Goal: Use online tool/utility: Utilize a website feature to perform a specific function

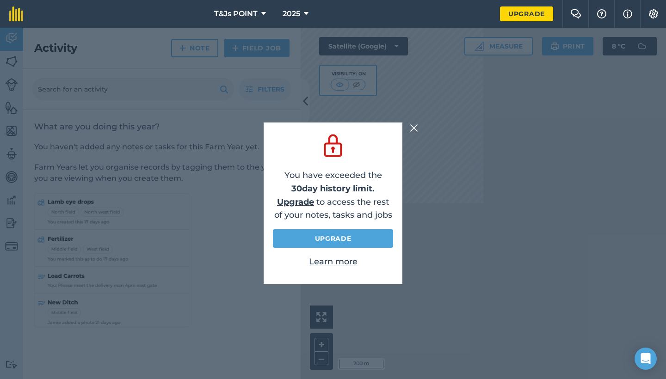
click at [415, 128] on img at bounding box center [414, 128] width 8 height 11
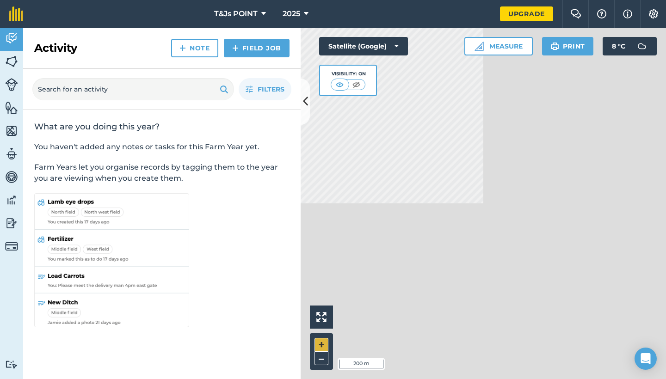
click at [322, 344] on button "+" at bounding box center [322, 345] width 14 height 14
click at [499, 46] on button "Measure" at bounding box center [498, 46] width 68 height 19
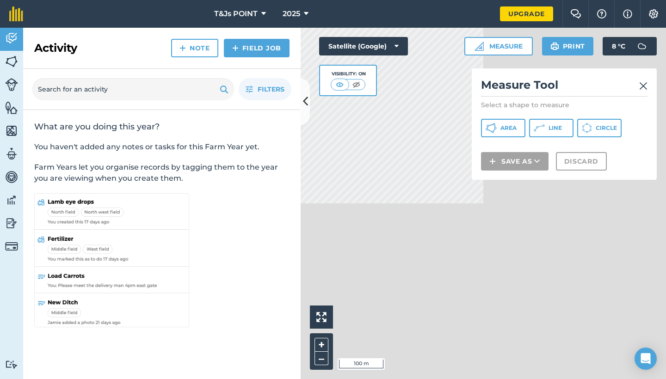
click at [509, 131] on span "Area" at bounding box center [509, 127] width 16 height 7
click at [643, 85] on img at bounding box center [643, 85] width 8 height 11
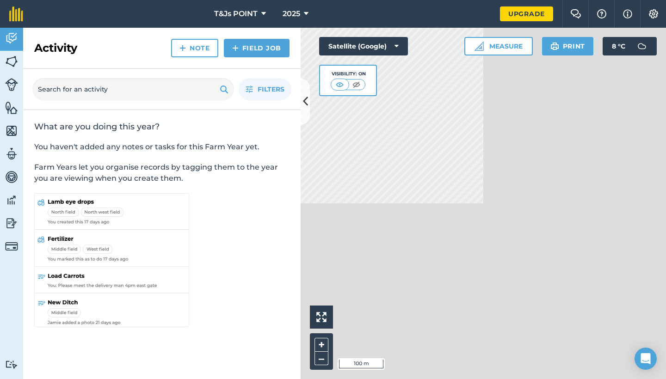
click at [513, 50] on button "Measure" at bounding box center [498, 46] width 68 height 19
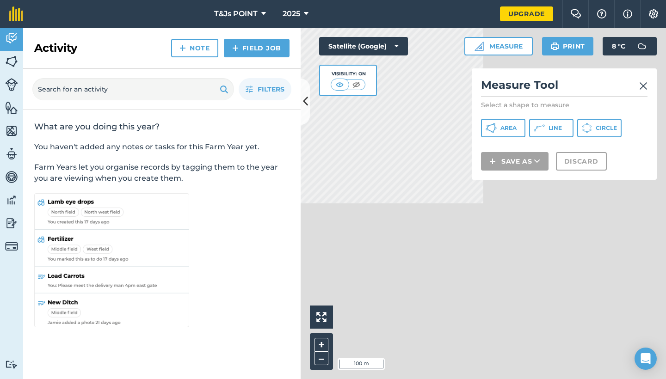
click at [511, 130] on span "Area" at bounding box center [509, 127] width 16 height 7
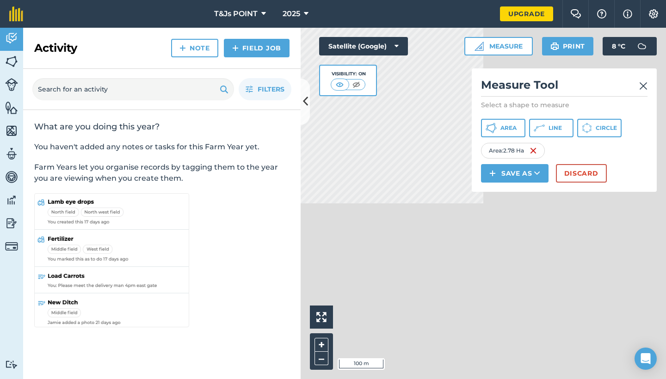
click at [645, 84] on img at bounding box center [643, 85] width 8 height 11
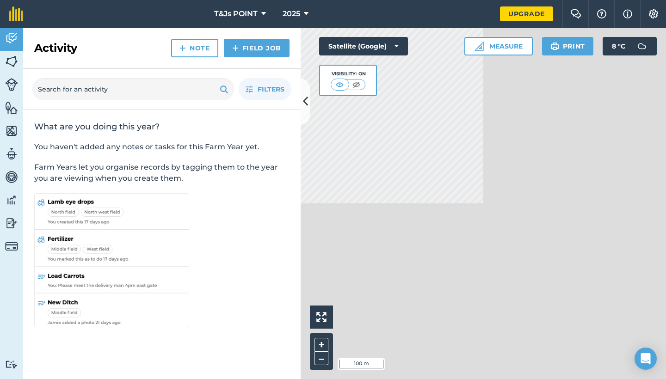
click at [490, 48] on button "Measure" at bounding box center [498, 46] width 68 height 19
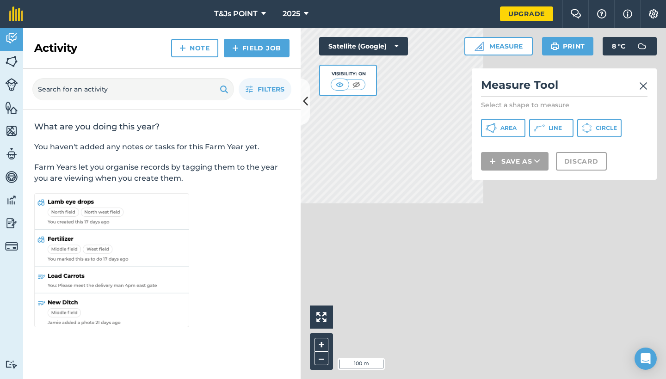
click at [511, 128] on span "Area" at bounding box center [509, 127] width 16 height 7
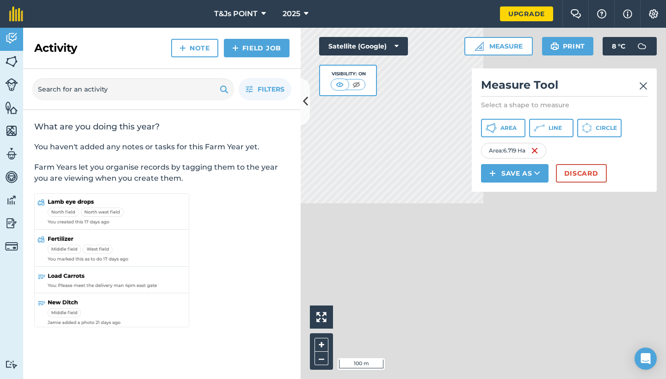
click at [644, 83] on img at bounding box center [643, 85] width 8 height 11
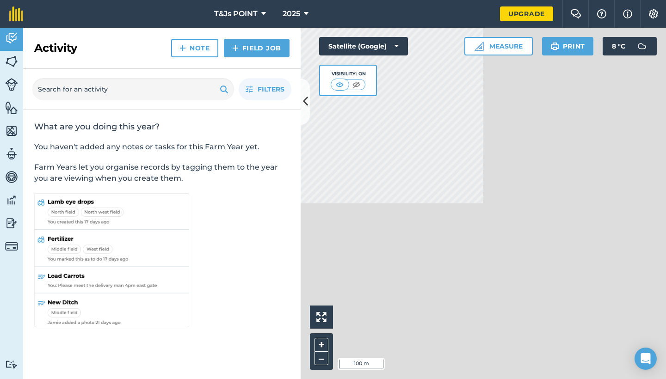
click at [486, 45] on button "Measure" at bounding box center [498, 46] width 68 height 19
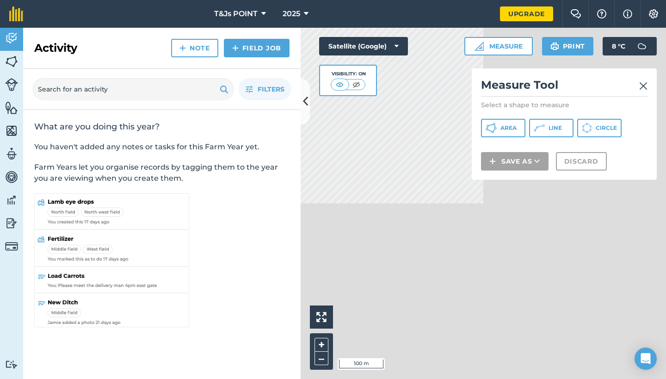
click at [501, 131] on span "Area" at bounding box center [509, 127] width 16 height 7
click at [647, 87] on img at bounding box center [643, 85] width 8 height 11
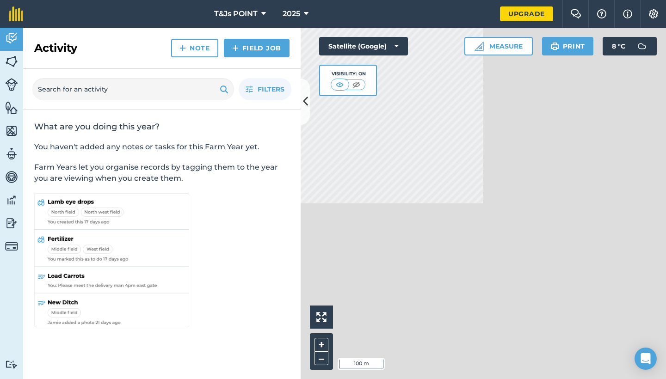
click at [487, 50] on button "Measure" at bounding box center [498, 46] width 68 height 19
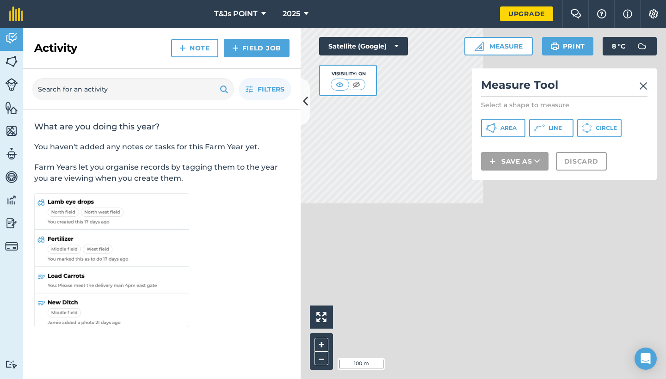
click at [496, 129] on icon at bounding box center [491, 128] width 11 height 11
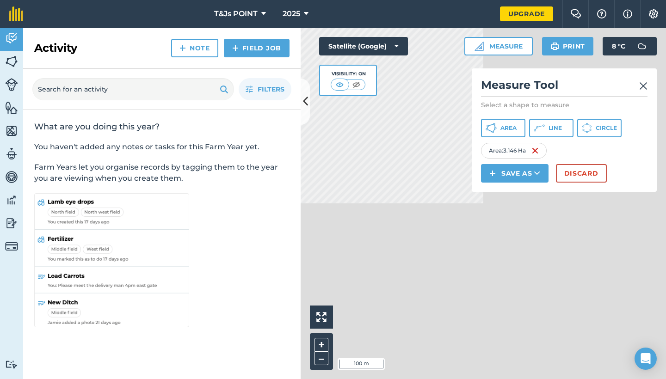
click at [644, 85] on img at bounding box center [643, 85] width 8 height 11
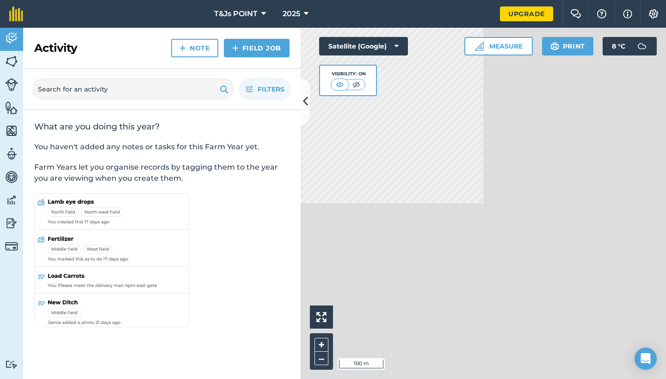
click at [595, 46] on div "Click to start drawing i 100 m + – Satellite (Google) Visibility: On Measure Pr…" at bounding box center [483, 204] width 365 height 352
click at [498, 48] on button "Measure" at bounding box center [498, 46] width 68 height 19
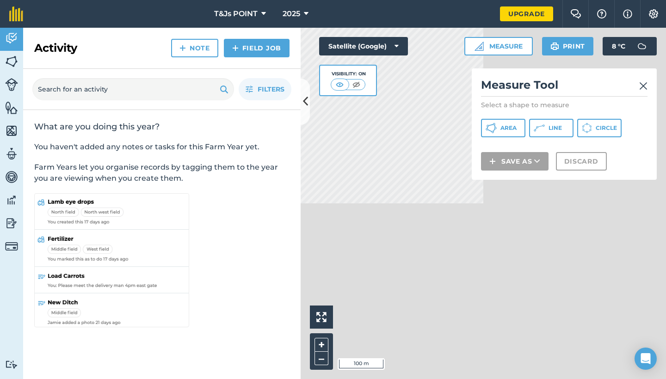
click at [503, 129] on span "Area" at bounding box center [509, 127] width 16 height 7
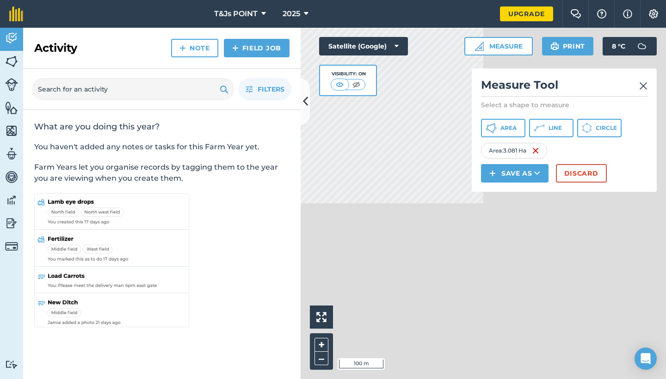
click at [644, 83] on img at bounding box center [643, 85] width 8 height 11
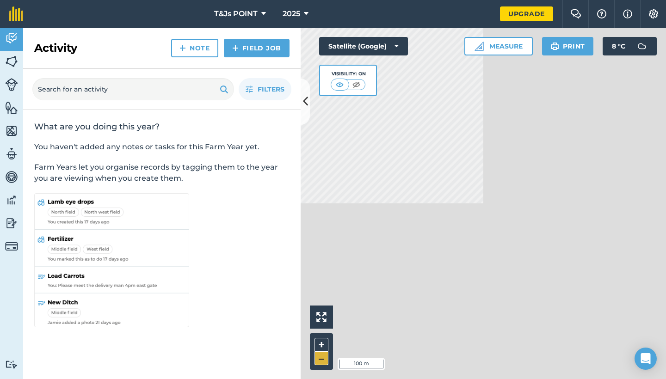
click at [319, 361] on button "–" at bounding box center [322, 358] width 14 height 13
